Goal: Information Seeking & Learning: Check status

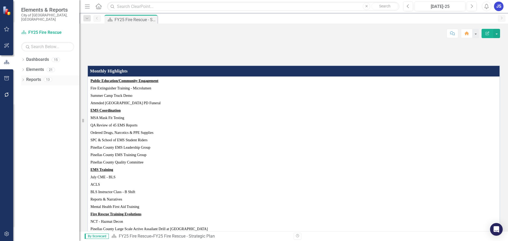
click at [22, 79] on icon "Dropdown" at bounding box center [23, 80] width 4 height 3
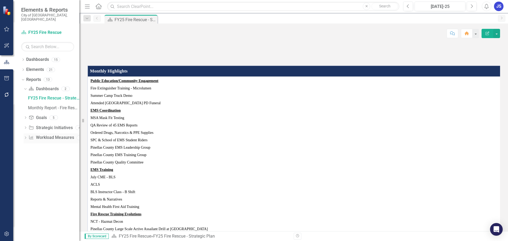
click at [25, 133] on div "Dropdown Workload Measures Workload Measures 2" at bounding box center [52, 138] width 56 height 10
click at [24, 137] on icon "Dropdown" at bounding box center [26, 138] width 4 height 3
click at [37, 135] on div "Charts" at bounding box center [53, 137] width 51 height 5
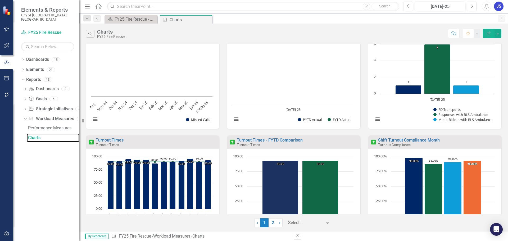
scroll to position [279, 0]
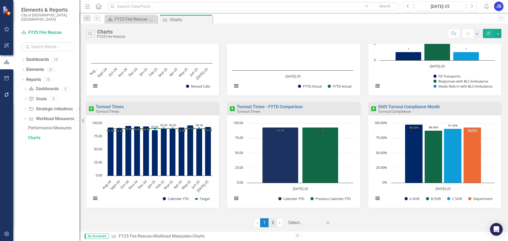
click at [274, 221] on link "2" at bounding box center [272, 222] width 8 height 9
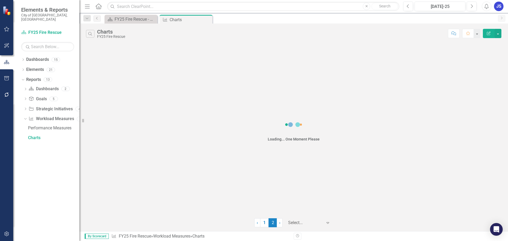
scroll to position [0, 0]
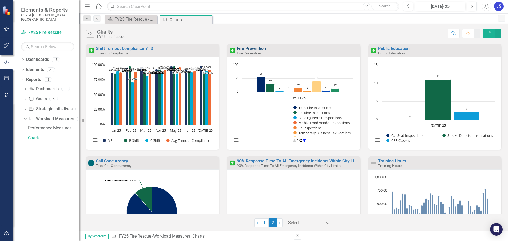
click at [244, 49] on link "Fire Prevention" at bounding box center [251, 48] width 29 height 5
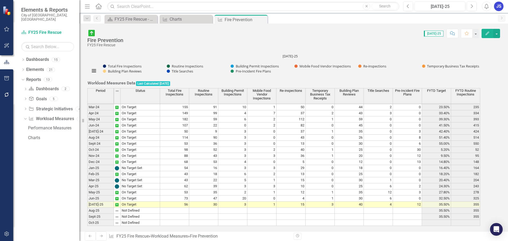
scroll to position [158, 0]
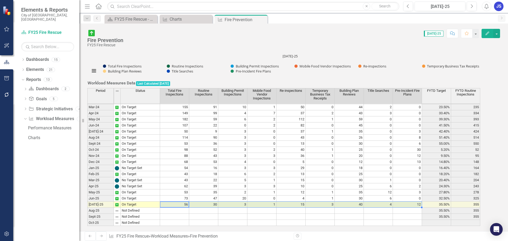
drag, startPoint x: 183, startPoint y: 196, endPoint x: 420, endPoint y: 196, distance: 236.7
click at [420, 202] on tr "[DATE]-25 On Target 56 30 3 1 15 3 40 4 12 35.50% 355" at bounding box center [283, 205] width 393 height 6
click at [0, 0] on icon "Close" at bounding box center [0, 0] width 0 height 0
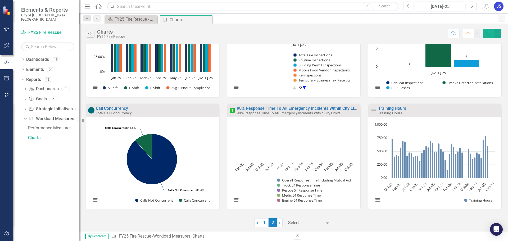
scroll to position [54, 0]
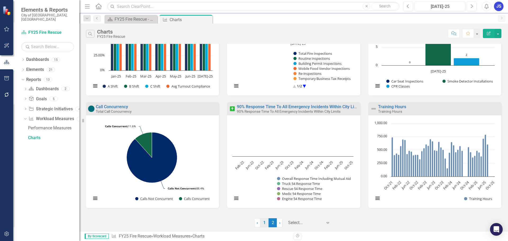
click at [264, 221] on link "1" at bounding box center [264, 222] width 8 height 9
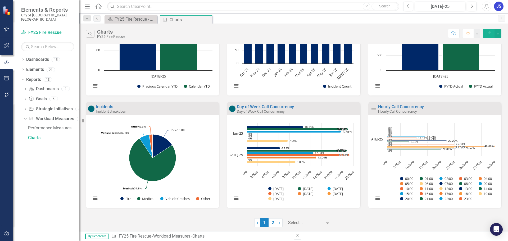
scroll to position [0, 0]
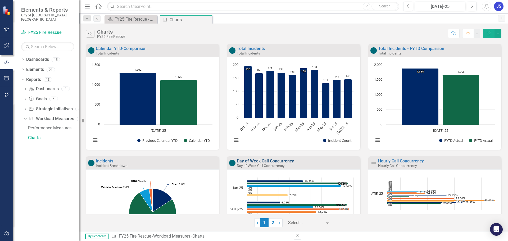
click at [271, 159] on link "Day of Week Call Concurrency" at bounding box center [265, 160] width 57 height 5
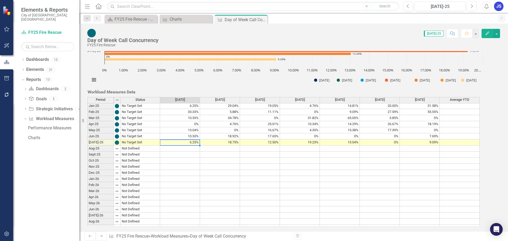
click at [193, 137] on tbody "Mar-24 Not Defined 8.00% 0% 12.00% 6.25% 29.41% 3.23% 24.24% Apr-24 Not Defined…" at bounding box center [283, 167] width 392 height 250
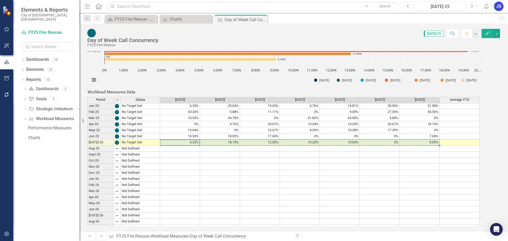
drag, startPoint x: 191, startPoint y: 134, endPoint x: 433, endPoint y: 135, distance: 242.0
click at [433, 139] on tr "[DATE]-25 No Target Set 6.25% 18.75% 12.50% 19.23% 13.04% 0% 9.09%" at bounding box center [283, 142] width 392 height 6
click at [183, 133] on td "10.53%" at bounding box center [180, 136] width 40 height 6
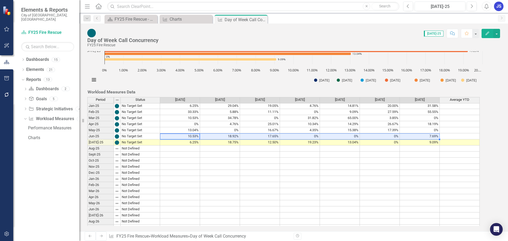
drag, startPoint x: 185, startPoint y: 129, endPoint x: 423, endPoint y: 129, distance: 237.8
click at [423, 133] on tr "Jun-25 No Target Set 10.53% 18.92% 17.65% 0% 0% 0% 7.69%" at bounding box center [283, 136] width 392 height 6
click at [0, 0] on icon "Close" at bounding box center [0, 0] width 0 height 0
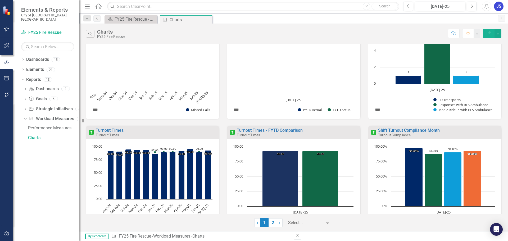
scroll to position [279, 0]
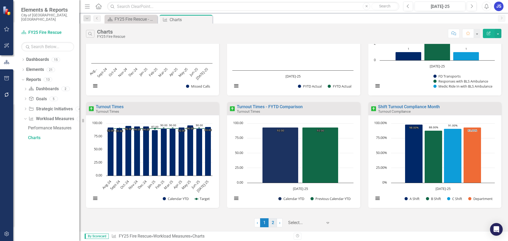
click at [270, 223] on link "2" at bounding box center [272, 222] width 8 height 9
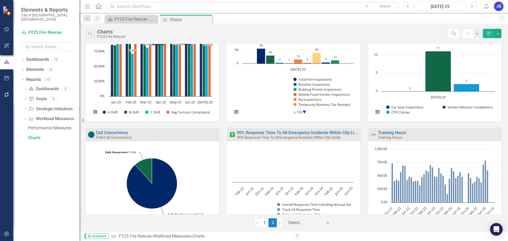
scroll to position [54, 0]
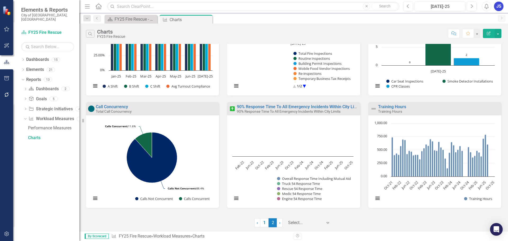
click at [386, 104] on div "Training Hours Training Hours" at bounding box center [434, 108] width 133 height 13
click at [387, 107] on link "Training Hours" at bounding box center [392, 106] width 28 height 5
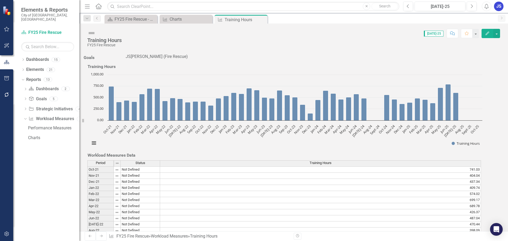
click at [0, 0] on icon "Close" at bounding box center [0, 0] width 0 height 0
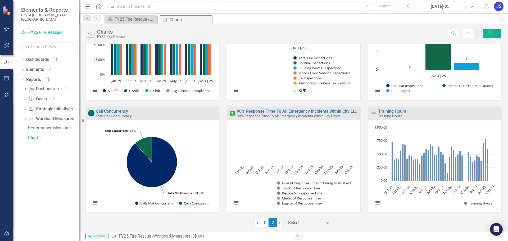
scroll to position [54, 0]
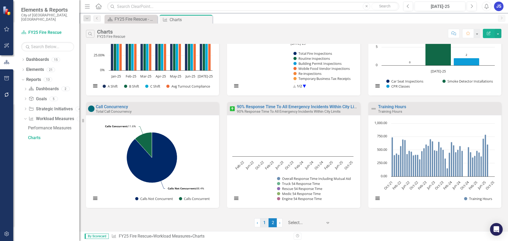
click at [267, 223] on link "1" at bounding box center [264, 222] width 8 height 9
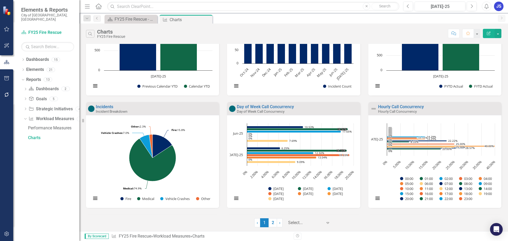
scroll to position [0, 0]
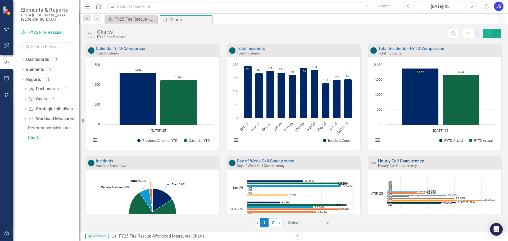
click at [395, 160] on link "Hourly Call Concurrency" at bounding box center [401, 160] width 46 height 5
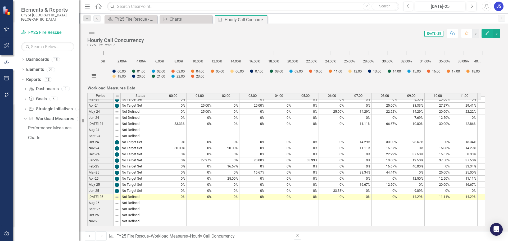
scroll to position [238, 0]
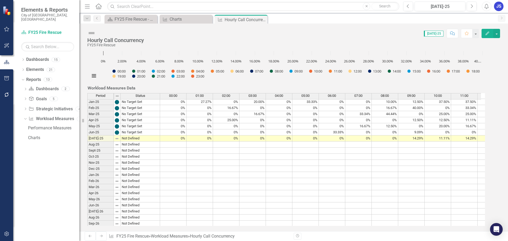
click at [183, 129] on td "0%" at bounding box center [173, 132] width 26 height 6
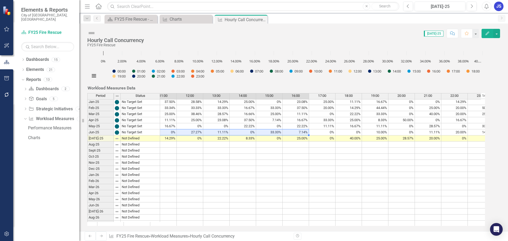
scroll to position [0, 314]
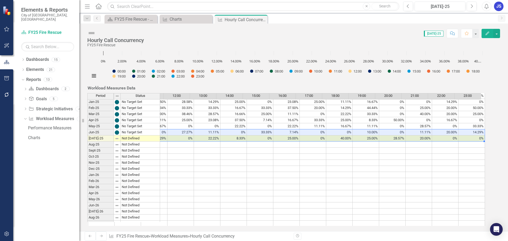
drag, startPoint x: 182, startPoint y: 124, endPoint x: 482, endPoint y: 132, distance: 300.3
click at [482, 132] on tbody "0% 0% 0% 0% 0% 8.33% 20.00% 0% 16.67% 18.18% 12.50% 12.50% 0% 25.00% 0% 9.09% 5…" at bounding box center [180, 163] width 608 height 250
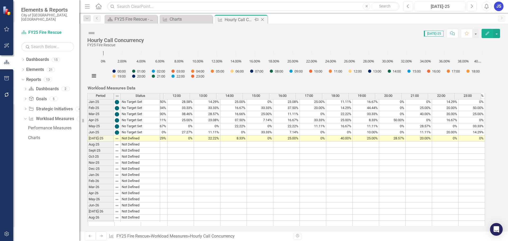
click at [260, 19] on icon "Close" at bounding box center [262, 19] width 5 height 4
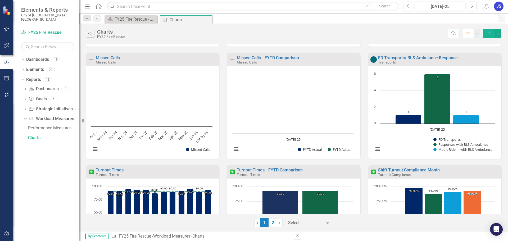
scroll to position [279, 0]
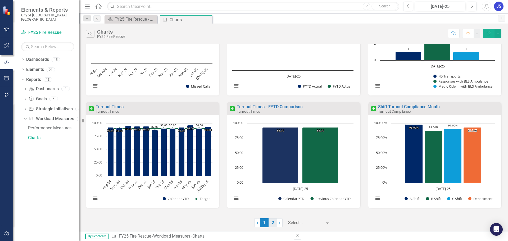
click at [272, 222] on link "2" at bounding box center [272, 222] width 8 height 9
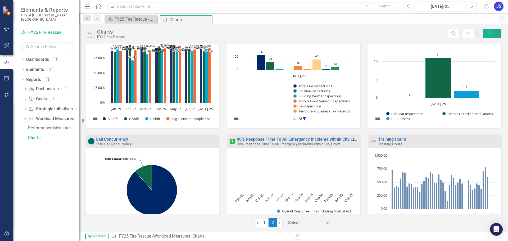
scroll to position [0, 0]
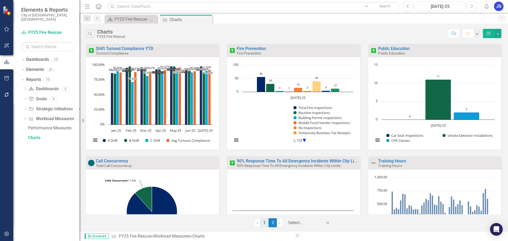
click at [264, 222] on link "1" at bounding box center [264, 222] width 8 height 9
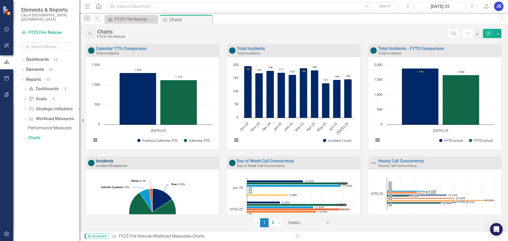
click at [103, 161] on link "Incidents" at bounding box center [104, 160] width 17 height 5
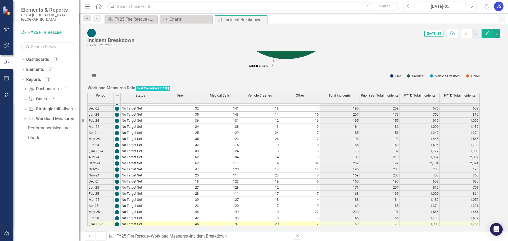
scroll to position [176, 0]
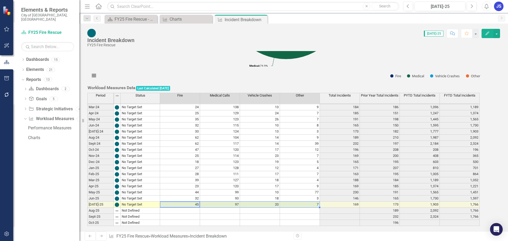
drag, startPoint x: 195, startPoint y: 197, endPoint x: 288, endPoint y: 198, distance: 92.8
click at [288, 202] on tr "[DATE]-25 No Target Set 45 97 20 7 169 173 1,903 1,766" at bounding box center [283, 205] width 392 height 6
click at [0, 0] on icon at bounding box center [0, 0] width 0 height 0
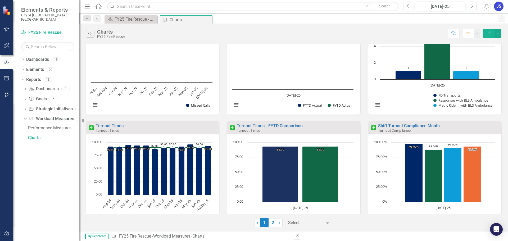
scroll to position [279, 0]
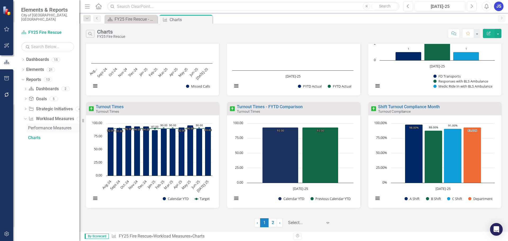
click at [35, 126] on div "Performance Measures" at bounding box center [53, 128] width 51 height 5
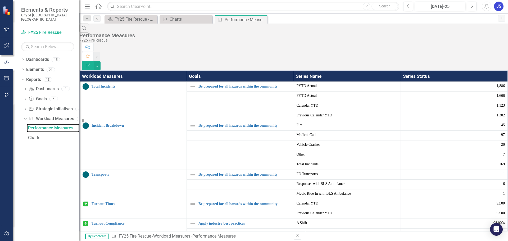
scroll to position [264, 0]
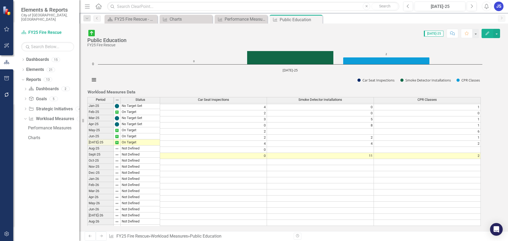
scroll to position [212, 0]
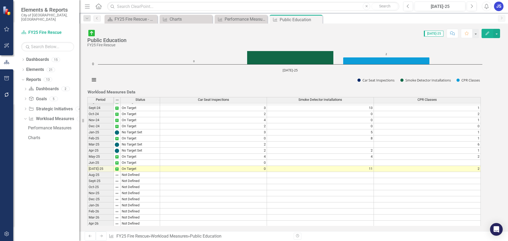
click at [181, 138] on tbody "[DATE]-24 On Target 2 0 0 Aug-24 On Target 1 3 0 Sept-24 On Target 3 13 [DATE]-…" at bounding box center [283, 221] width 393 height 256
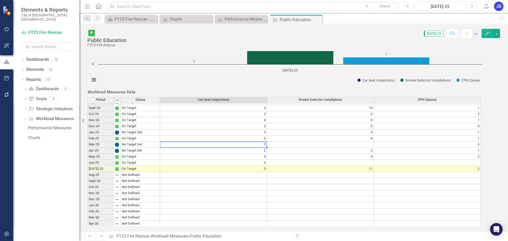
click at [192, 148] on td "2" at bounding box center [213, 151] width 107 height 6
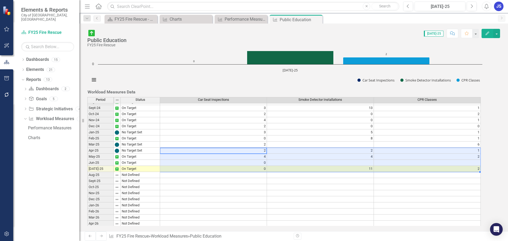
drag, startPoint x: 192, startPoint y: 143, endPoint x: 443, endPoint y: 161, distance: 251.6
click at [443, 161] on tbody "Nov-23 On Target 3 0 [DATE]-23 No Target Set 2 0 0 Jan-24 No Target Set 0 1 [DA…" at bounding box center [283, 162] width 393 height 237
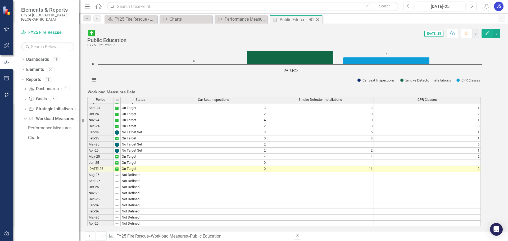
click at [317, 20] on icon "Close" at bounding box center [317, 19] width 5 height 4
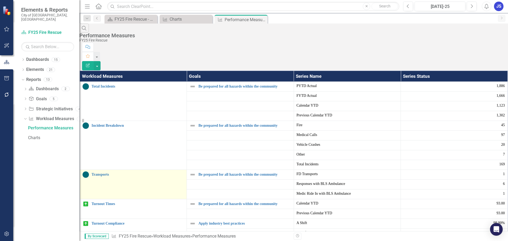
scroll to position [264, 0]
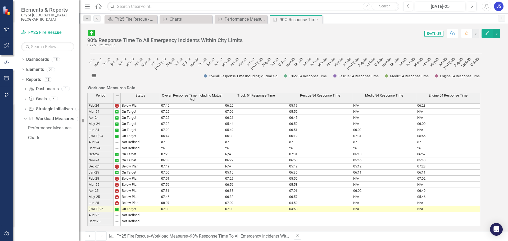
scroll to position [176, 0]
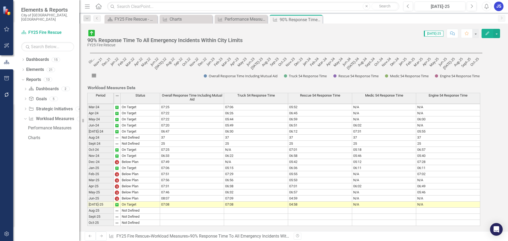
click at [87, 200] on div "Period Status Overall Response Time Including Mutual Aid Truck 54 Response Time…" at bounding box center [87, 111] width 0 height 230
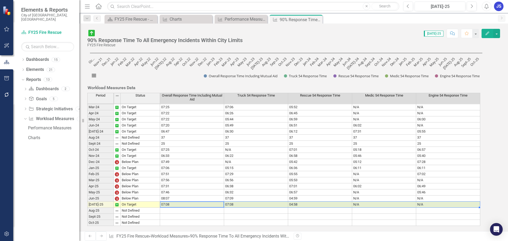
drag, startPoint x: 172, startPoint y: 196, endPoint x: 466, endPoint y: 195, distance: 293.3
click at [466, 202] on tr "[DATE]-25 On Target 07:08 07:08 04:58 N/A N/A" at bounding box center [283, 205] width 393 height 6
click at [171, 177] on td "07:56" at bounding box center [192, 180] width 64 height 6
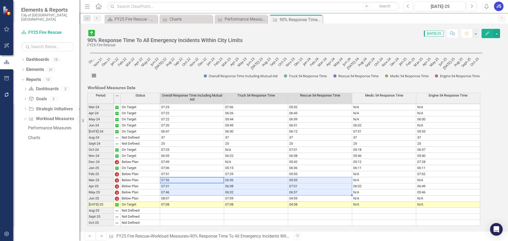
drag, startPoint x: 172, startPoint y: 172, endPoint x: 300, endPoint y: 183, distance: 128.5
click at [300, 183] on tbody "Feb-23 On Target 7:06 5:16 4:25 5:56 5:58 Mar-23 On Target 7:04 6:39 5:10 4:30 …" at bounding box center [283, 125] width 393 height 201
click at [87, 181] on div "Period Status Overall Response Time Including Mutual Aid Truck 54 Response Time…" at bounding box center [87, 120] width 0 height 212
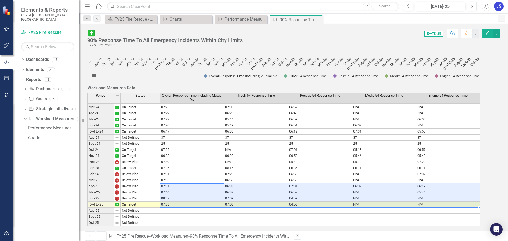
drag, startPoint x: 190, startPoint y: 179, endPoint x: 435, endPoint y: 198, distance: 245.6
click at [435, 198] on tbody "Feb-23 On Target 7:06 5:16 4:25 5:56 5:58 Mar-23 On Target 7:04 6:39 5:10 4:30 …" at bounding box center [283, 125] width 393 height 201
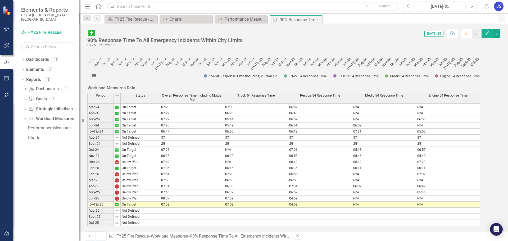
click at [0, 0] on icon "Close" at bounding box center [0, 0] width 0 height 0
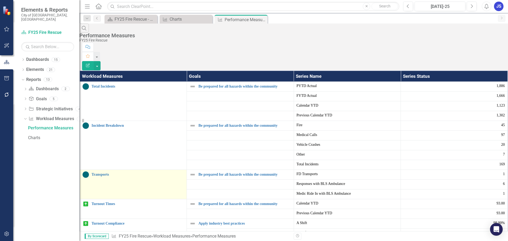
scroll to position [264, 0]
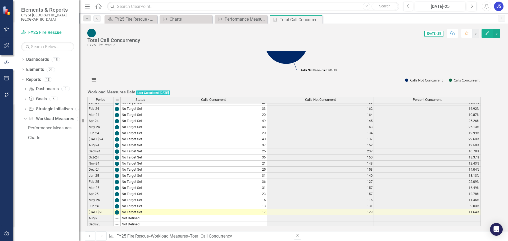
scroll to position [176, 0]
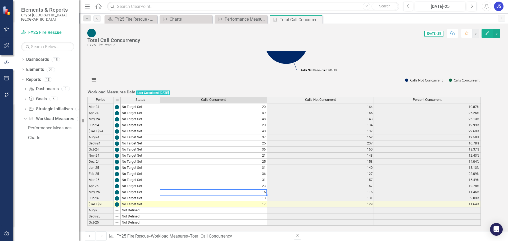
click at [206, 189] on td "15" at bounding box center [213, 192] width 107 height 6
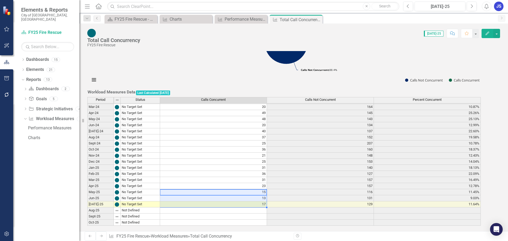
drag, startPoint x: 206, startPoint y: 183, endPoint x: 208, endPoint y: 199, distance: 16.5
click at [208, 199] on tbody "Feb-23 No Target Set 35 120 22.58% Mar-23 No Target Set 36 150 19.35% Apr-23 No…" at bounding box center [283, 125] width 393 height 201
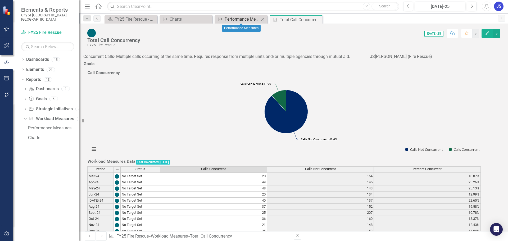
click at [224, 22] on link "Workload Measures Performance Measures" at bounding box center [238, 19] width 44 height 7
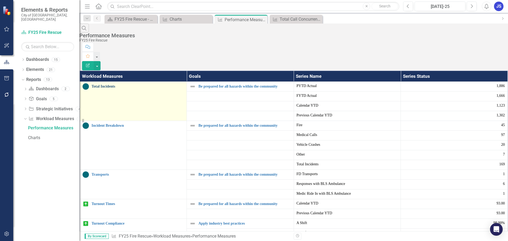
click at [111, 84] on link "Total Incidents" at bounding box center [138, 86] width 92 height 4
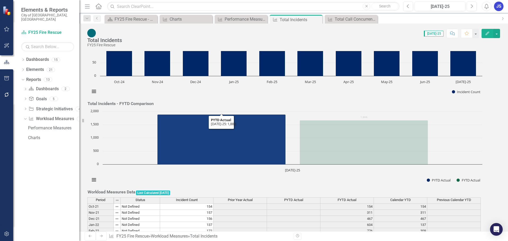
scroll to position [53, 0]
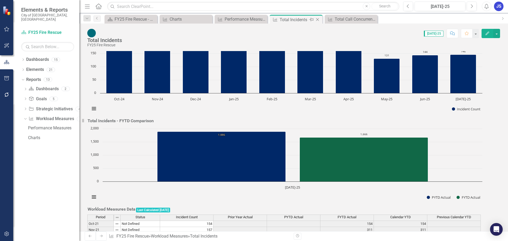
click at [317, 19] on icon at bounding box center [317, 19] width 3 height 3
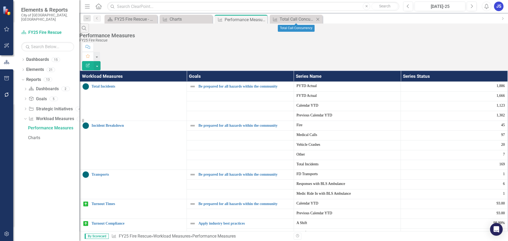
click at [317, 19] on icon "Close" at bounding box center [317, 19] width 5 height 4
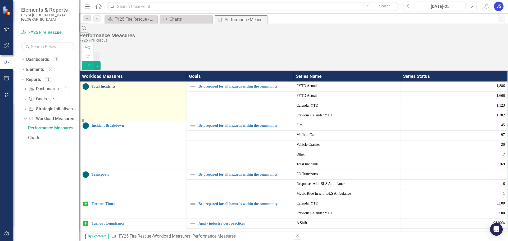
click at [107, 84] on link "Total Incidents" at bounding box center [138, 86] width 92 height 4
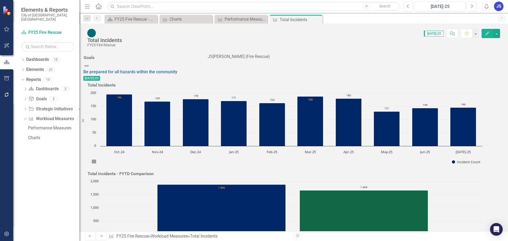
click at [0, 0] on icon "Close" at bounding box center [0, 0] width 0 height 0
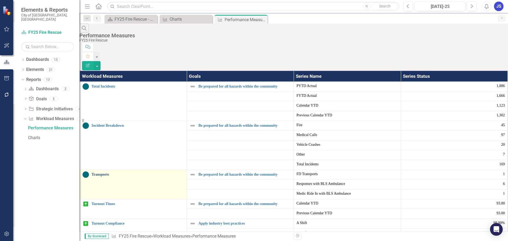
click at [107, 172] on link "Transports" at bounding box center [138, 174] width 92 height 4
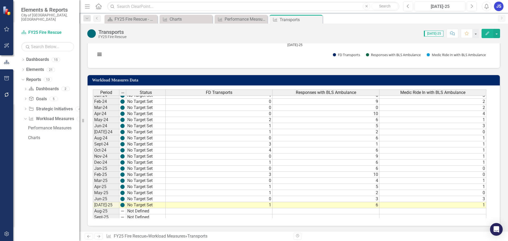
scroll to position [176, 0]
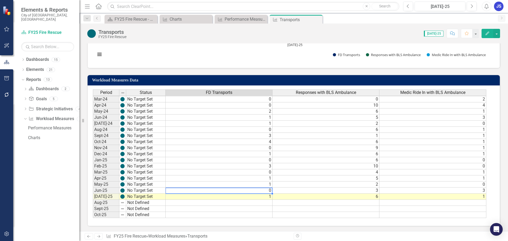
click at [214, 192] on tbody "Oct-22 On Target 0 2 2 Nov-22 No Target Set 0 0 0 Dec-22 On Target 0 5 2 Jan-23…" at bounding box center [289, 105] width 393 height 225
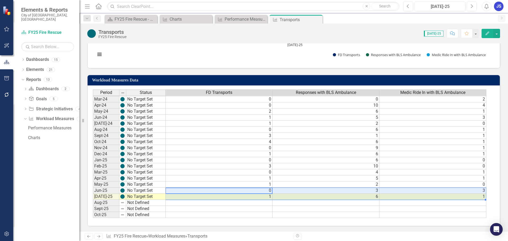
drag, startPoint x: 215, startPoint y: 189, endPoint x: 398, endPoint y: 194, distance: 182.5
click at [398, 194] on tbody "Feb-23 No Target Set 1 2 1 Mar-23 No Target Set 3 5 1 Apr-23 No Target Set 0 2 …" at bounding box center [289, 117] width 393 height 201
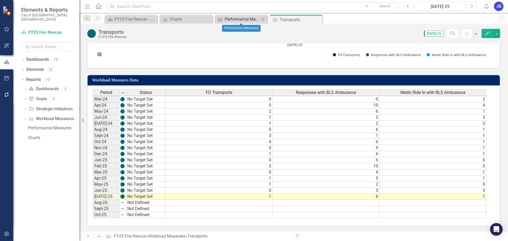
click at [230, 16] on div "Performance Measures" at bounding box center [242, 19] width 35 height 7
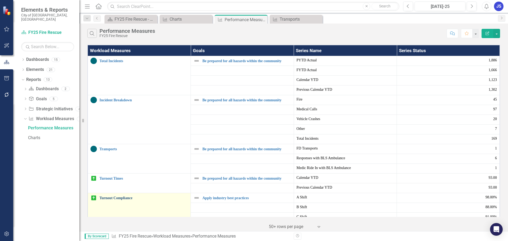
click at [117, 199] on link "Turnout Compliance" at bounding box center [143, 198] width 88 height 4
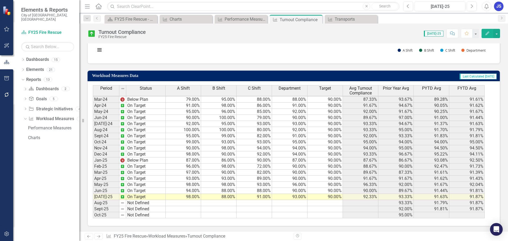
scroll to position [260, 0]
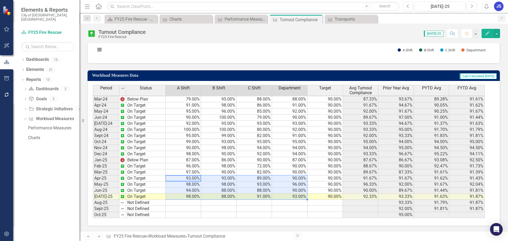
drag, startPoint x: 180, startPoint y: 177, endPoint x: 300, endPoint y: 194, distance: 121.5
click at [300, 194] on tbody "Feb-23 On Target 83.00% 100.00% 91.00% 91.00% 90.00% 91.33% 83.33% 83.93% 88.40…" at bounding box center [289, 117] width 392 height 201
click at [247, 186] on td "93.00%" at bounding box center [253, 184] width 35 height 6
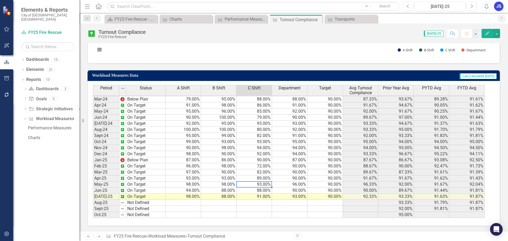
click at [187, 179] on td "93.00%" at bounding box center [183, 178] width 35 height 6
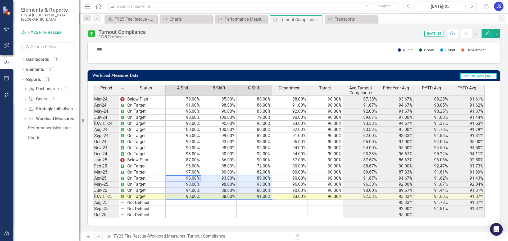
drag, startPoint x: 182, startPoint y: 179, endPoint x: 261, endPoint y: 196, distance: 80.5
click at [261, 196] on tbody "Feb-23 On Target 83.00% 100.00% 91.00% 91.00% 90.00% 91.33% 83.33% 83.93% 88.40…" at bounding box center [289, 117] width 392 height 201
click at [316, 19] on icon "Close" at bounding box center [317, 19] width 5 height 4
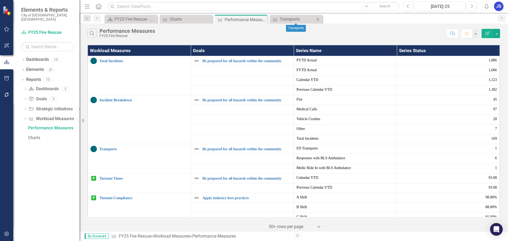
click at [316, 18] on icon "Close" at bounding box center [317, 19] width 5 height 4
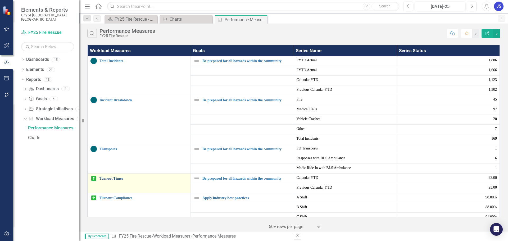
click at [112, 177] on link "Turnout Times" at bounding box center [143, 178] width 88 height 4
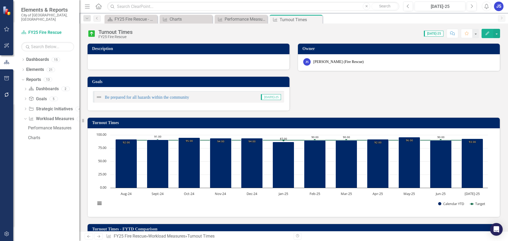
click at [0, 0] on icon "Close" at bounding box center [0, 0] width 0 height 0
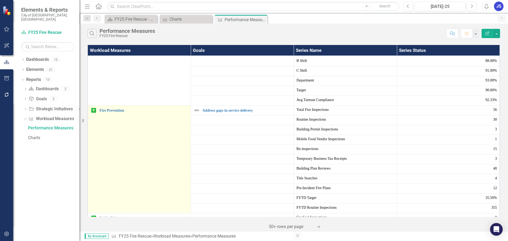
scroll to position [159, 0]
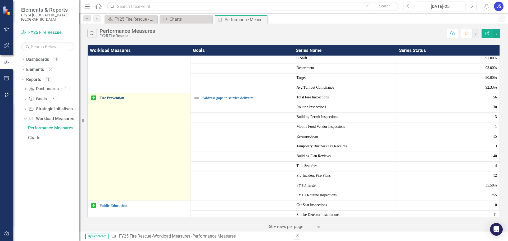
click at [115, 96] on link "Fire Prevention" at bounding box center [143, 98] width 88 height 4
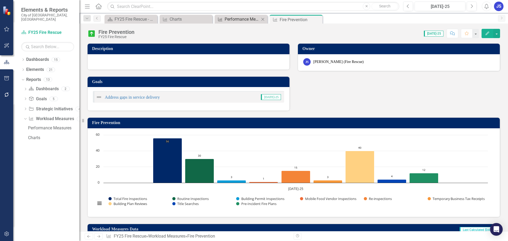
click at [242, 20] on div "Performance Measures" at bounding box center [242, 19] width 35 height 7
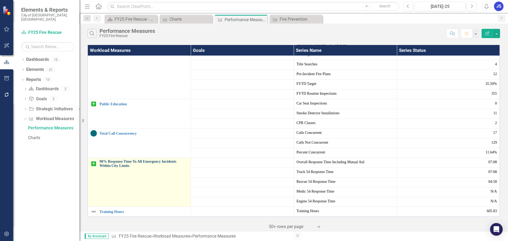
scroll to position [264, 0]
